Goal: Obtain resource: Download file/media

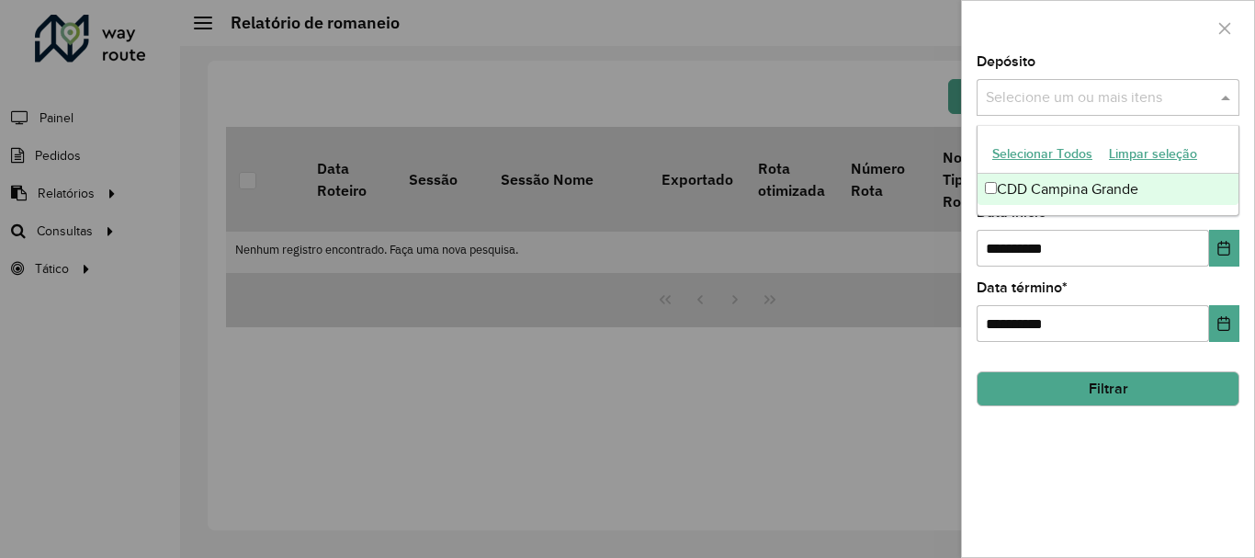
click at [1234, 96] on span at bounding box center [1228, 97] width 23 height 22
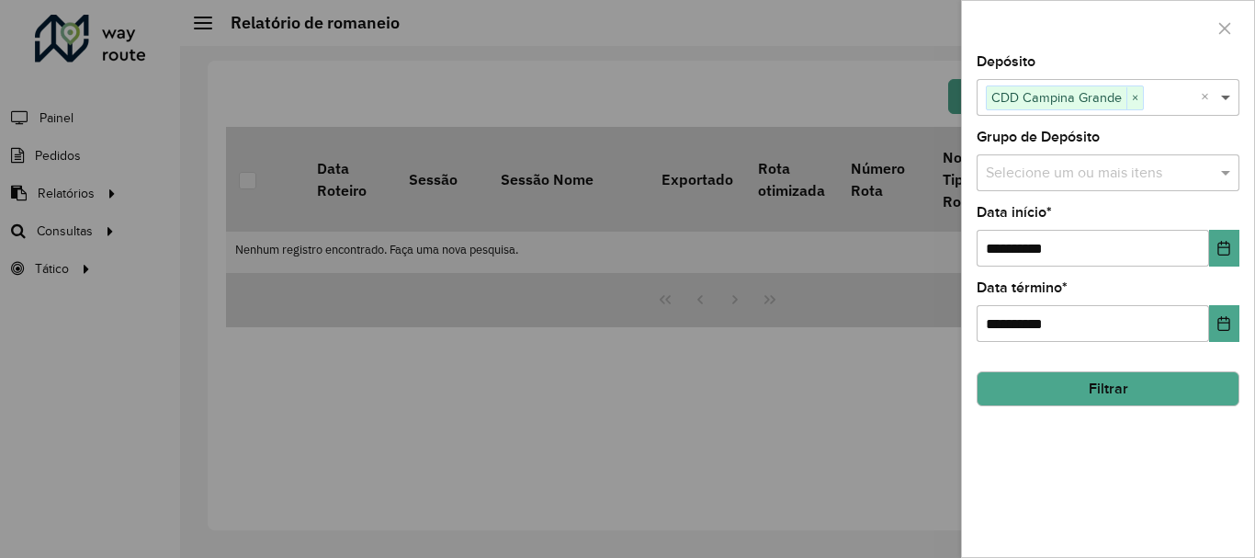
click at [1225, 93] on span at bounding box center [1228, 97] width 23 height 22
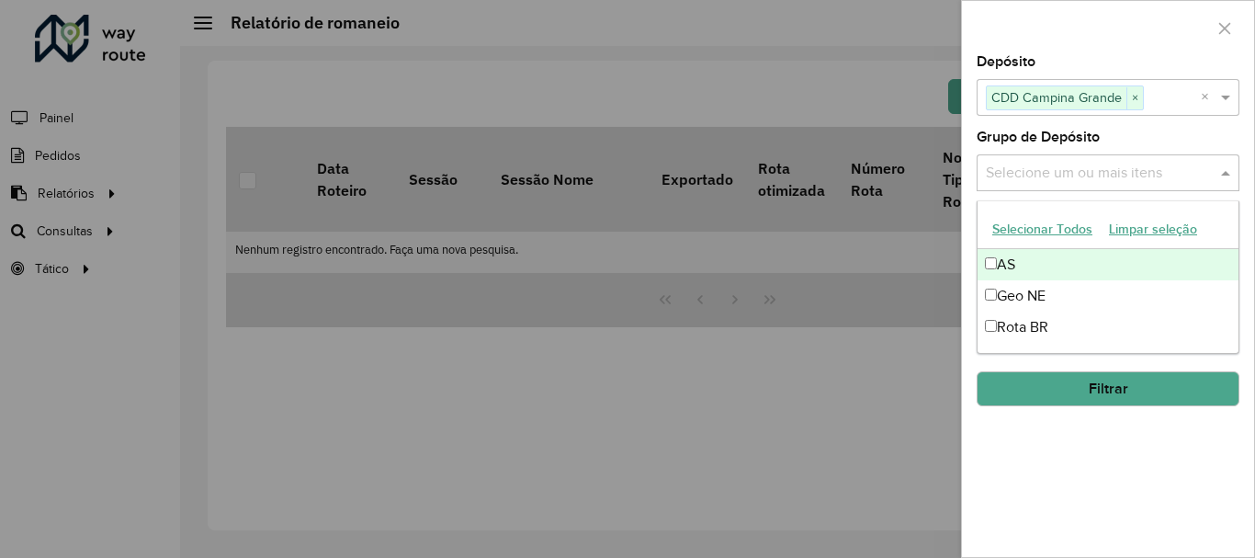
click at [1227, 168] on span at bounding box center [1228, 173] width 23 height 22
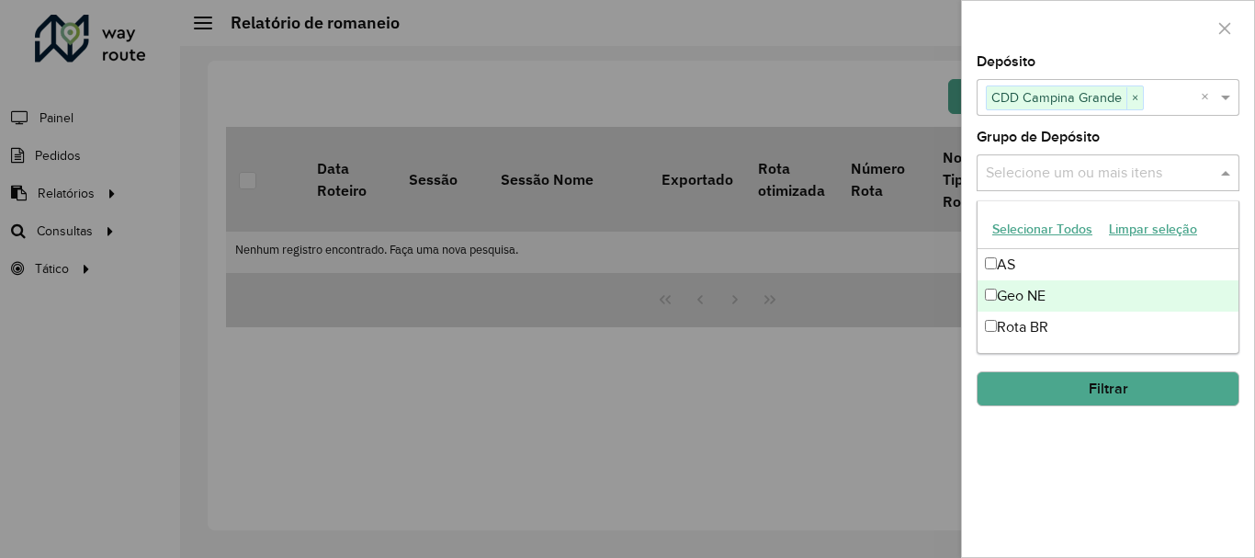
click at [1009, 290] on div "Geo NE" at bounding box center [1108, 295] width 261 height 31
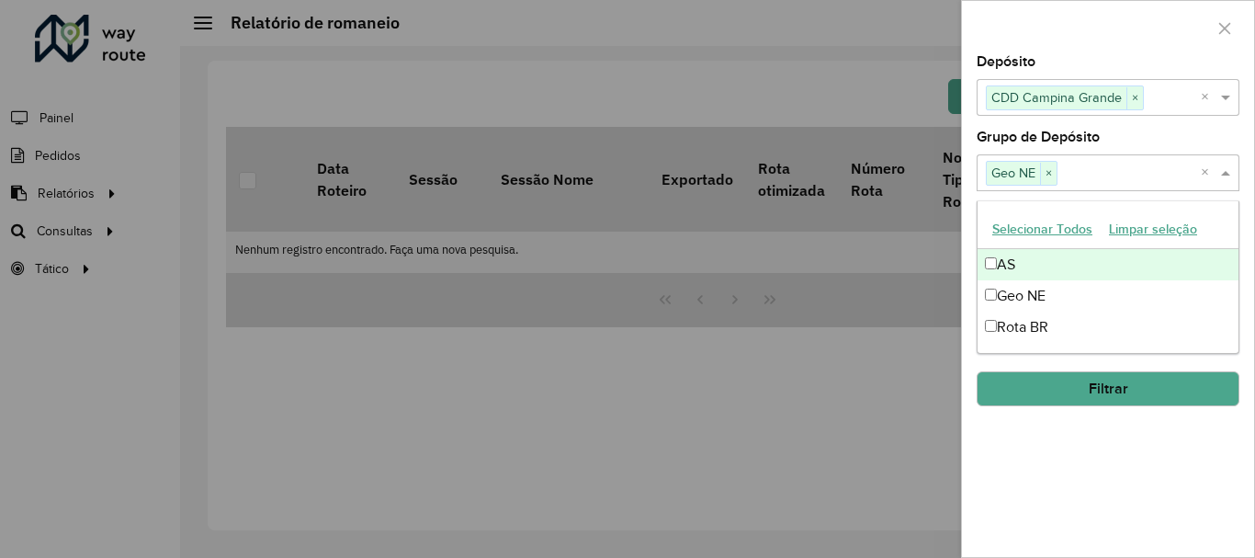
click at [1221, 179] on span at bounding box center [1228, 173] width 23 height 22
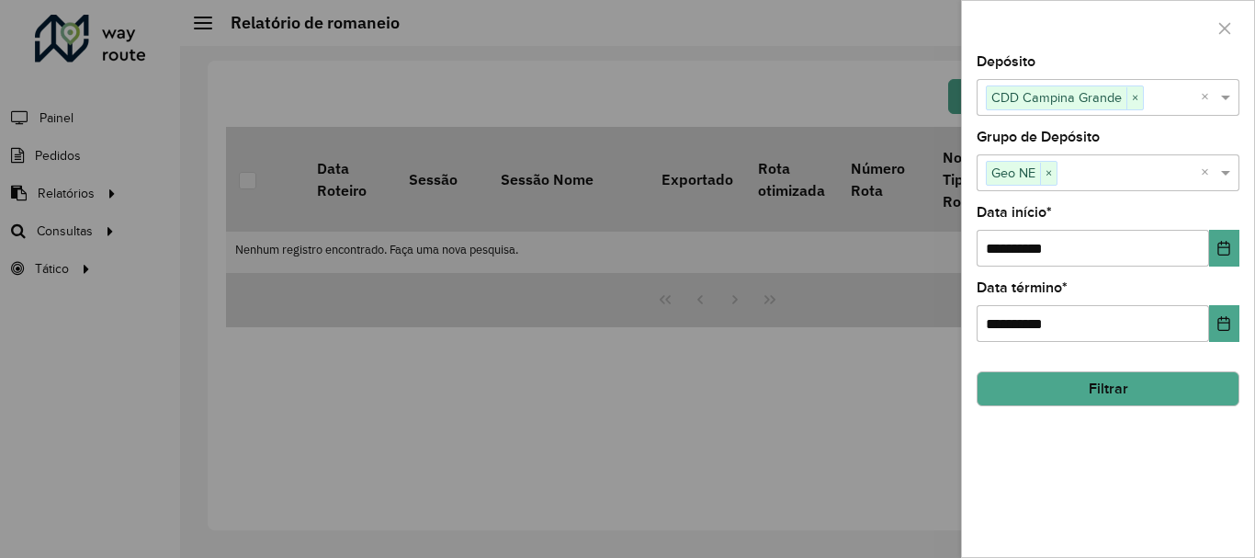
click at [1155, 391] on button "Filtrar" at bounding box center [1108, 388] width 263 height 35
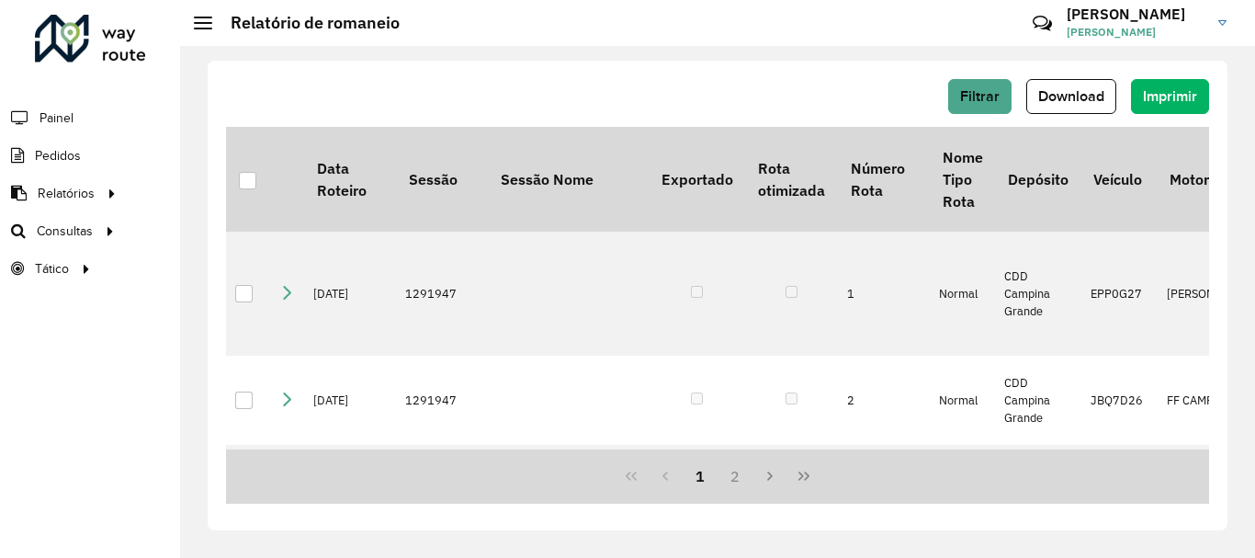
click at [716, 32] on hb-header "Relatório de romaneio Críticas? Dúvidas? Elogios? Sugestões? Entre em contato c…" at bounding box center [717, 23] width 1075 height 46
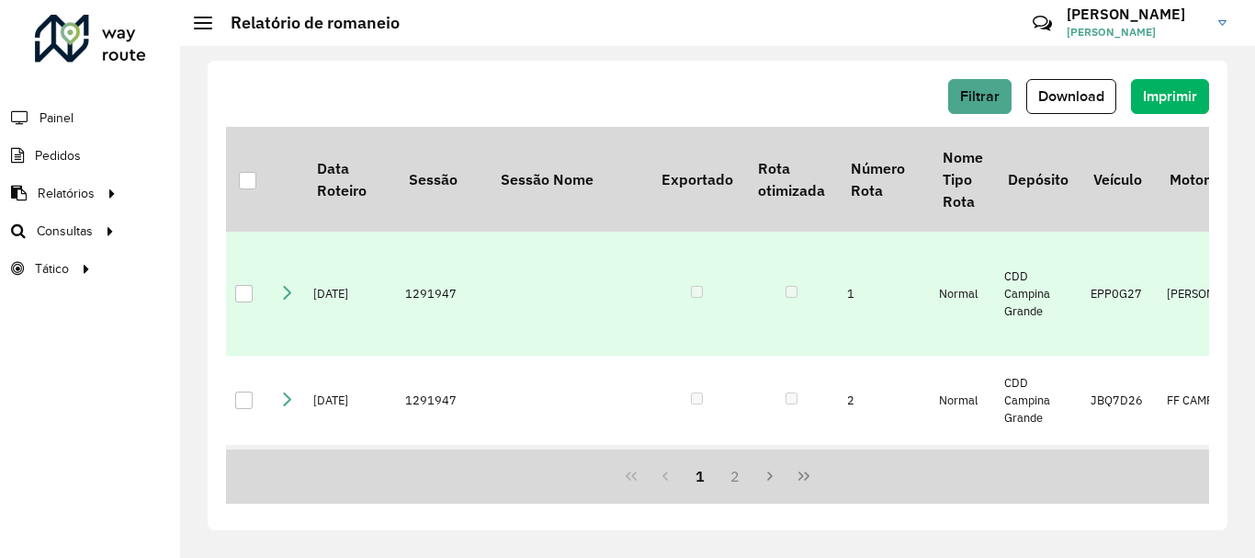
click at [237, 302] on div at bounding box center [243, 293] width 17 height 17
click at [1085, 91] on span "Download" at bounding box center [1071, 96] width 66 height 16
